Goal: Task Accomplishment & Management: Manage account settings

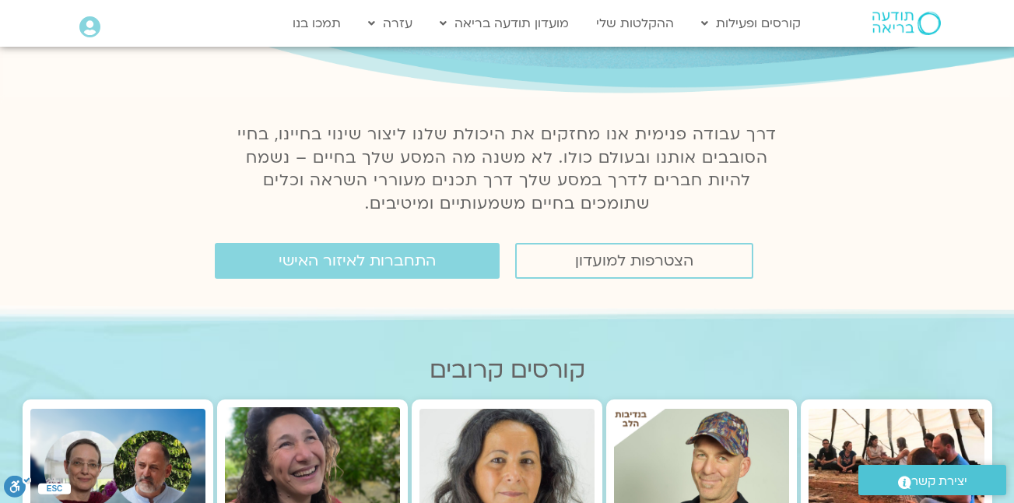
scroll to position [150, 0]
click at [374, 263] on span "התחברות לאיזור האישי" at bounding box center [357, 260] width 157 height 17
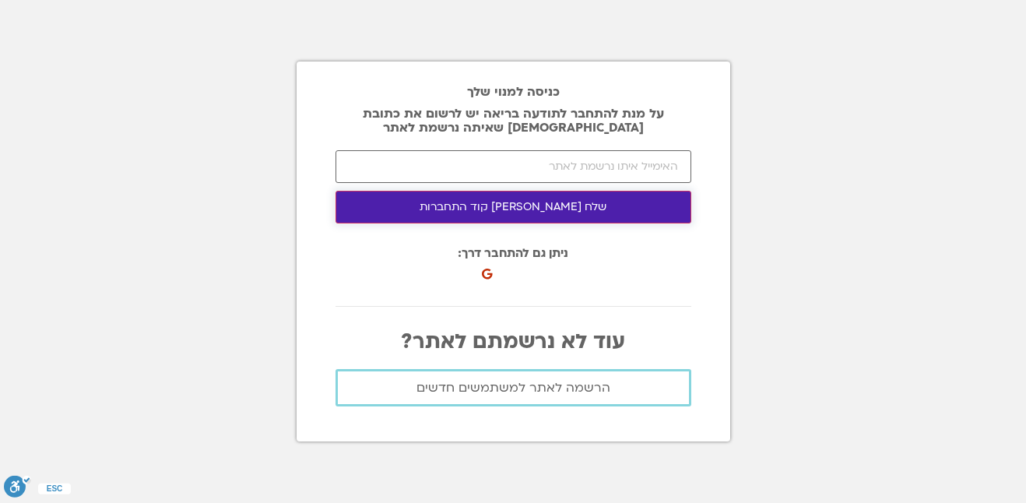
click at [538, 206] on button "שלח [PERSON_NAME] קוד התחברות" at bounding box center [513, 207] width 356 height 33
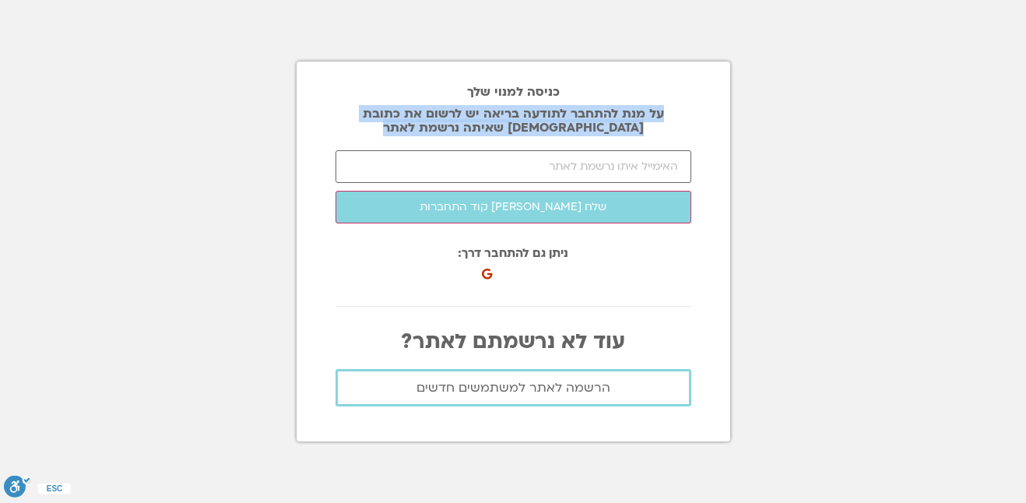
drag, startPoint x: 352, startPoint y: 70, endPoint x: 493, endPoint y: 169, distance: 172.7
click at [493, 169] on div "כניסה למנוי שלך על מנת להתחבר לתודעה בריאה יש לרשום את כתובת [DEMOGRAPHIC_DATA]…" at bounding box center [513, 251] width 433 height 380
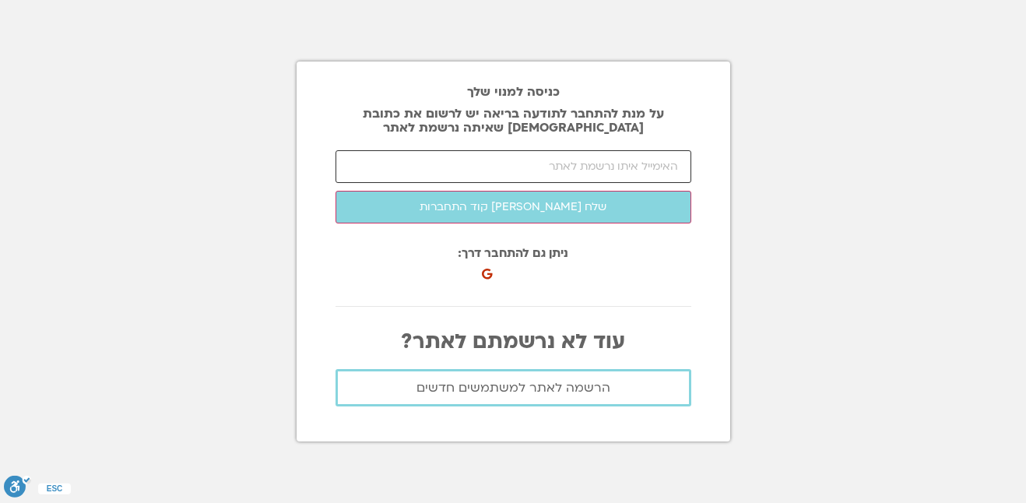
click at [493, 169] on input "email" at bounding box center [513, 166] width 356 height 33
type input "[EMAIL_ADDRESS][DOMAIN_NAME]"
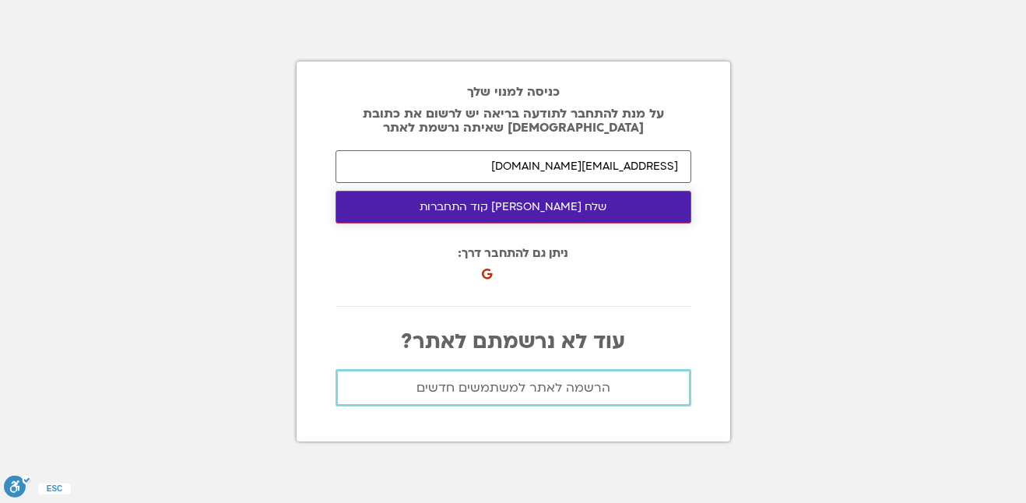
click at [565, 208] on button "שלח [PERSON_NAME] קוד התחברות" at bounding box center [513, 207] width 356 height 33
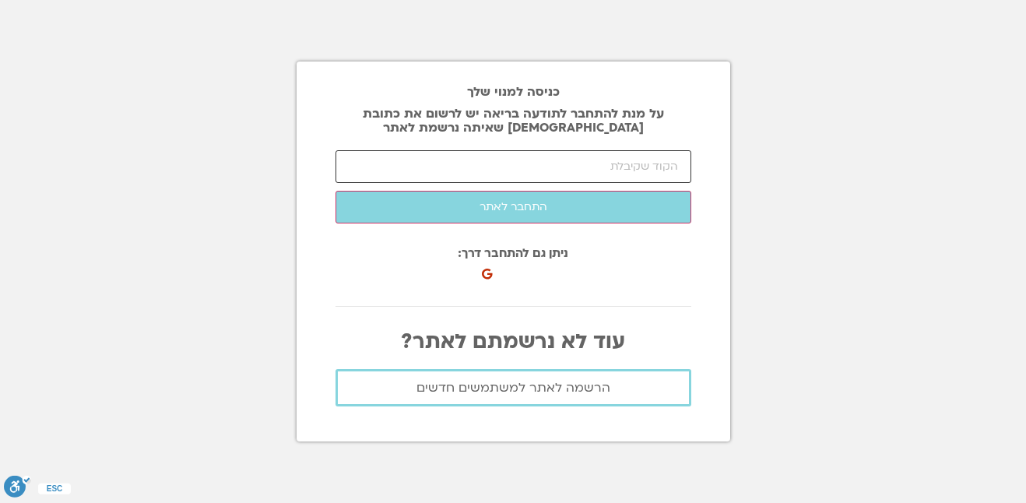
click at [493, 166] on input "number" at bounding box center [513, 166] width 356 height 33
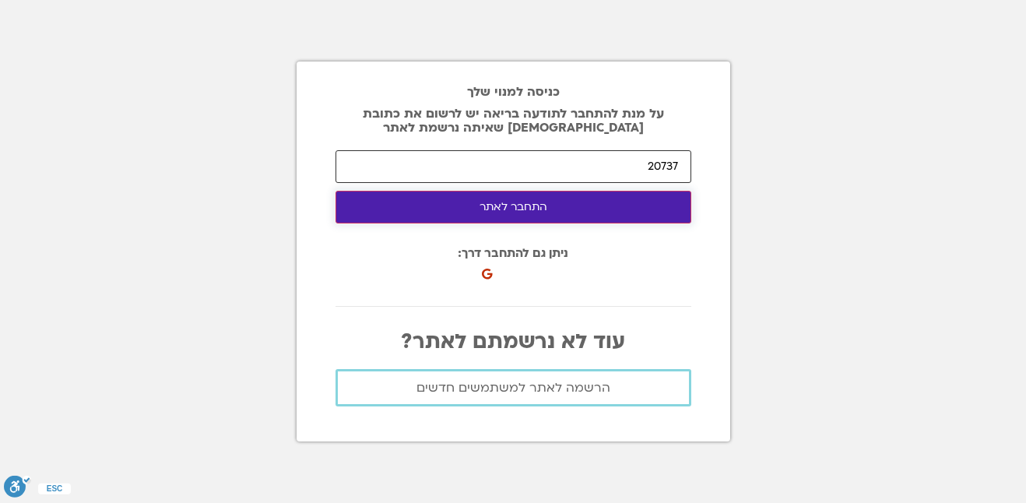
type input "20737"
click at [511, 201] on button "התחבר לאתר" at bounding box center [513, 207] width 356 height 33
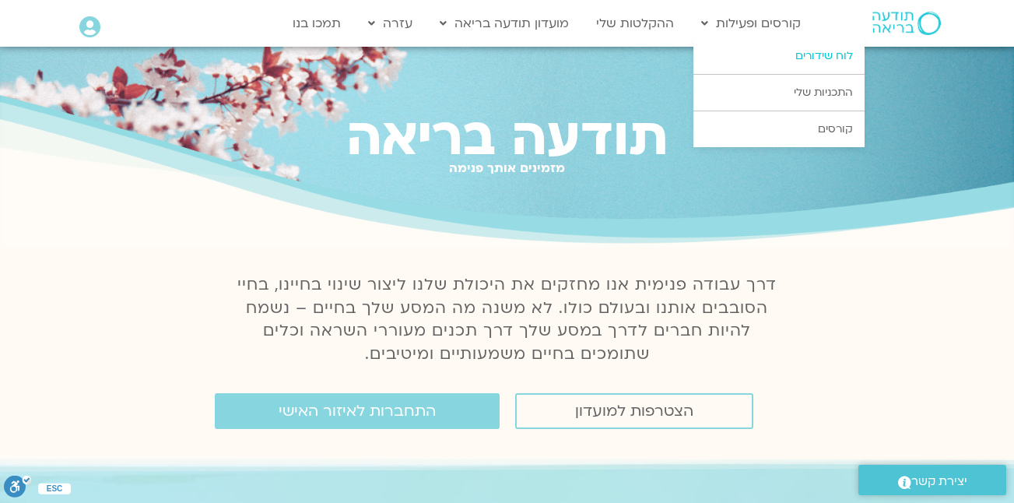
click at [824, 54] on link "לוח שידורים" at bounding box center [778, 56] width 171 height 36
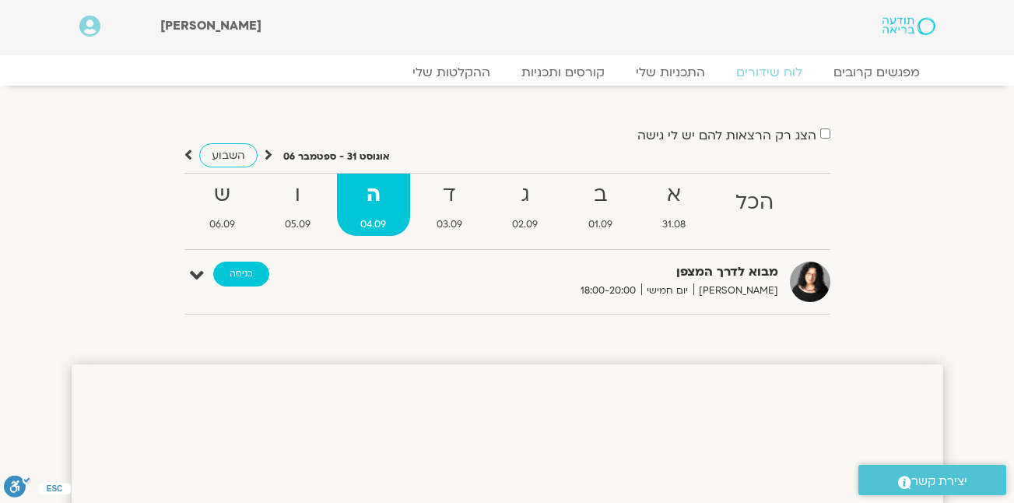
click at [237, 274] on link "כניסה" at bounding box center [241, 273] width 56 height 25
click at [239, 265] on link "כניסה" at bounding box center [241, 273] width 56 height 25
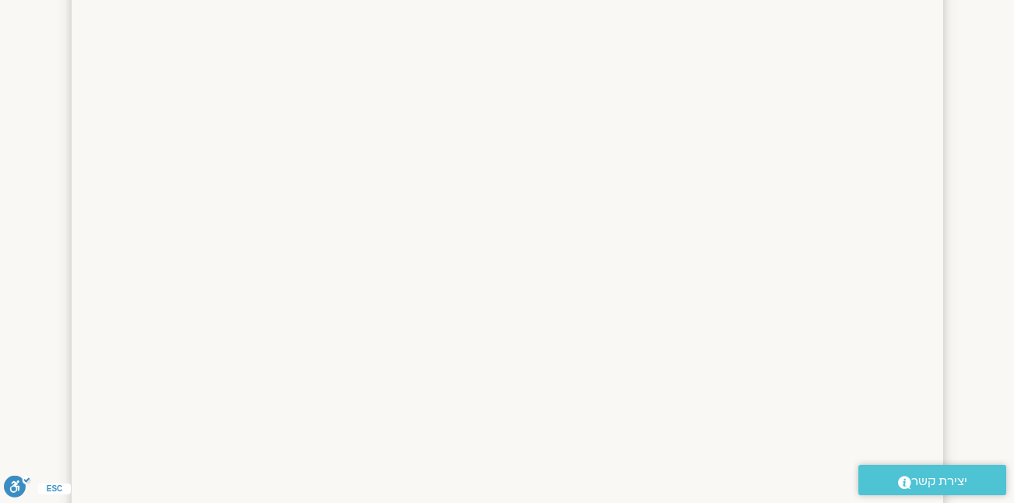
scroll to position [395, 0]
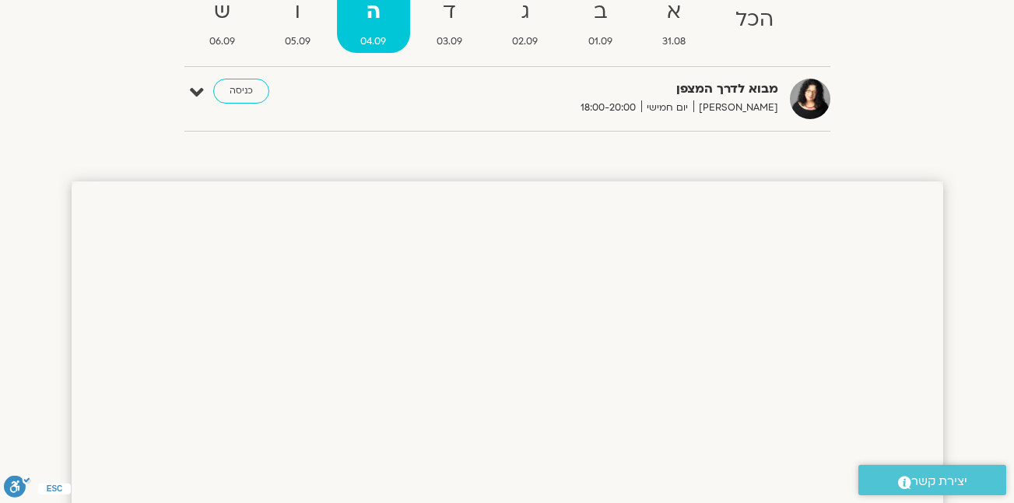
scroll to position [182, 0]
click at [237, 90] on link "כניסה" at bounding box center [241, 91] width 56 height 25
